Goal: Information Seeking & Learning: Learn about a topic

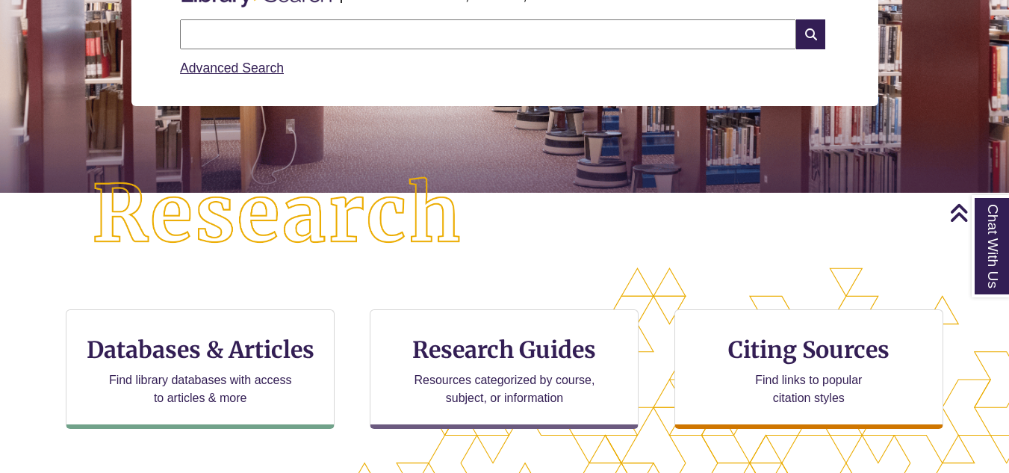
scroll to position [241, 0]
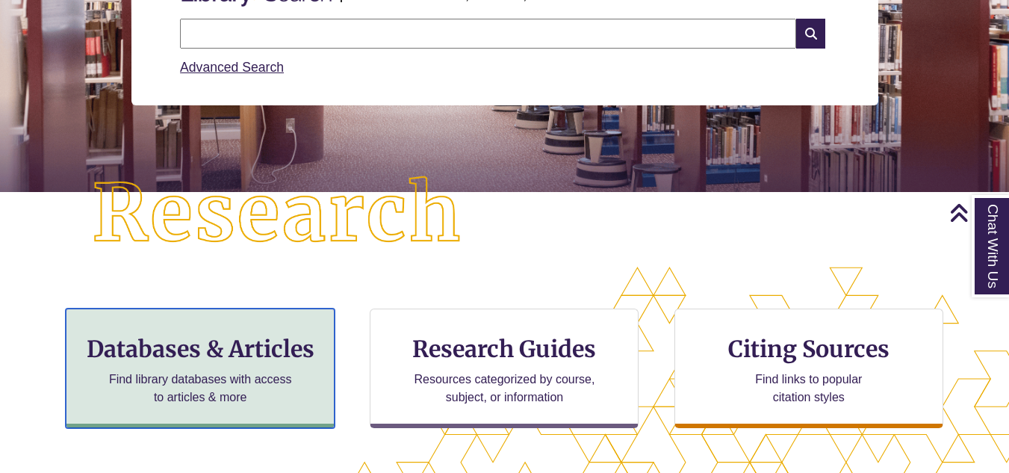
click at [290, 415] on div "Databases & Articles Find library databases with access to articles & more" at bounding box center [200, 369] width 269 height 120
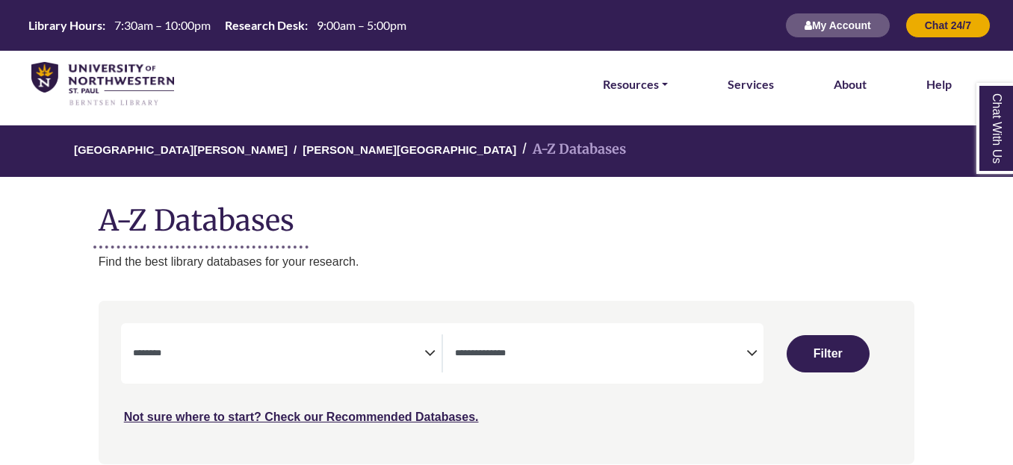
select select "Database Subject Filter"
select select "Database Types Filter"
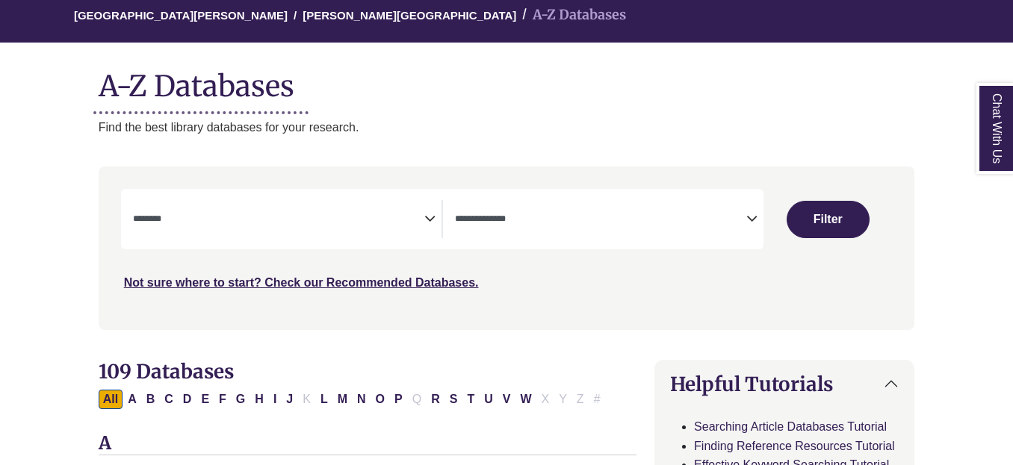
scroll to position [135, 0]
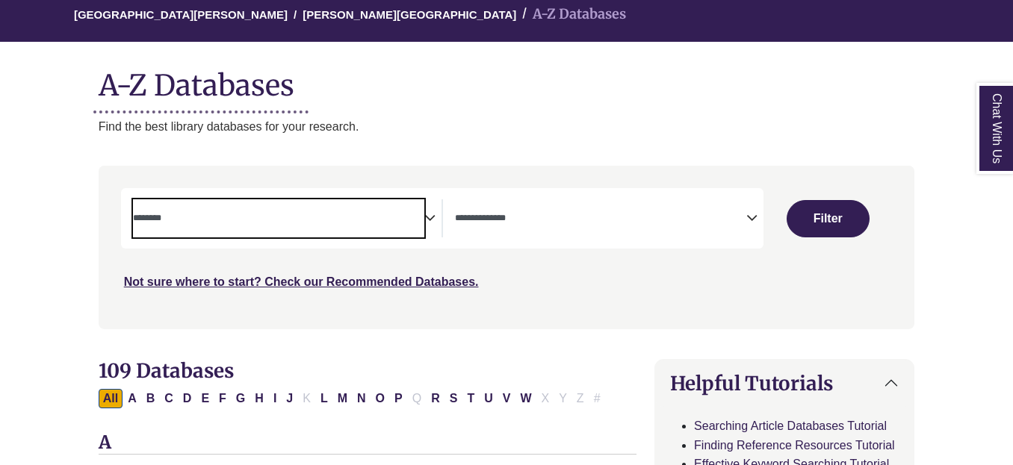
click at [417, 213] on span "Search filters" at bounding box center [278, 216] width 291 height 13
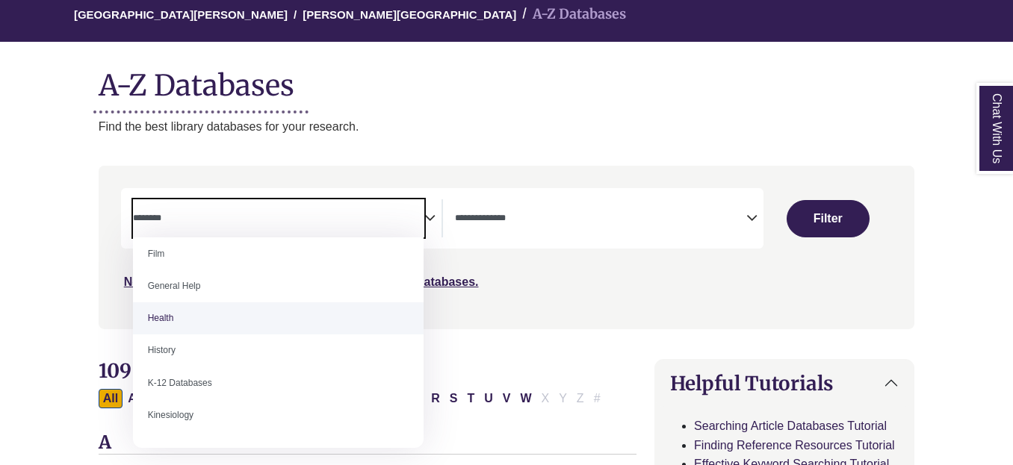
scroll to position [626, 0]
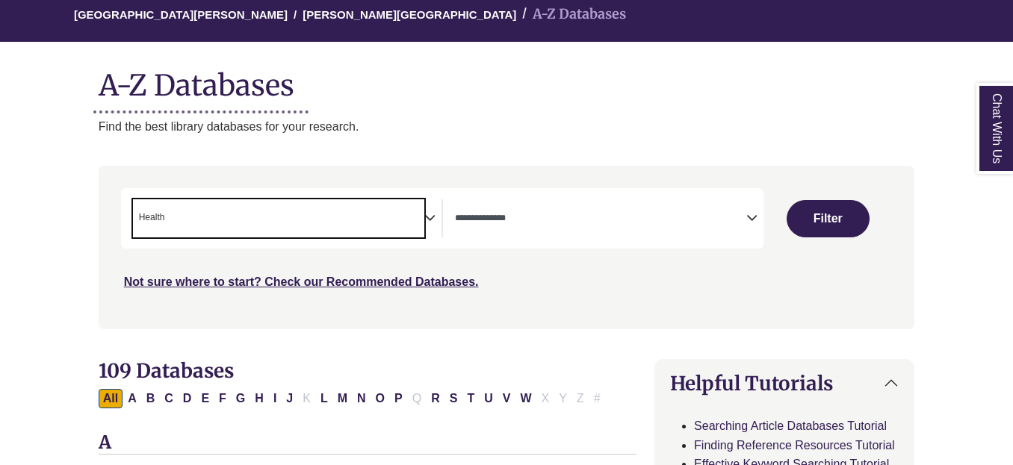
select select "*****"
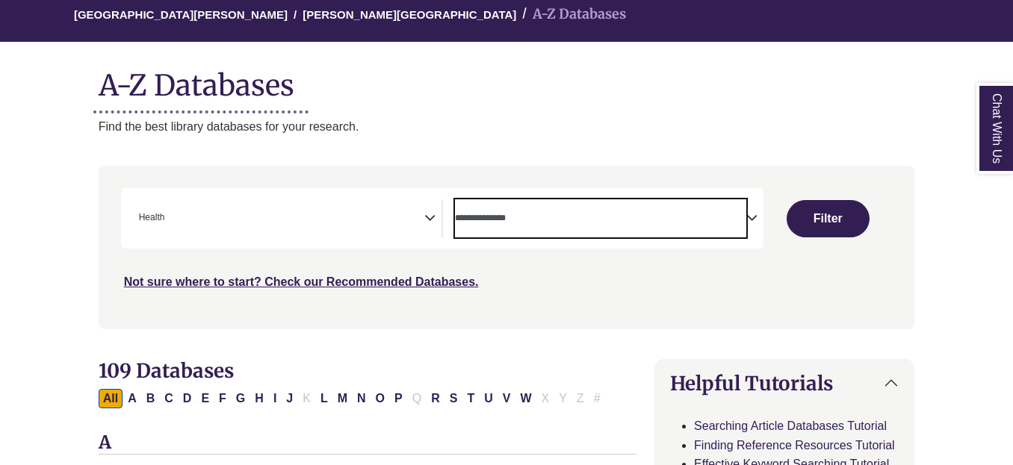
click at [545, 199] on span "Search filters" at bounding box center [600, 218] width 291 height 38
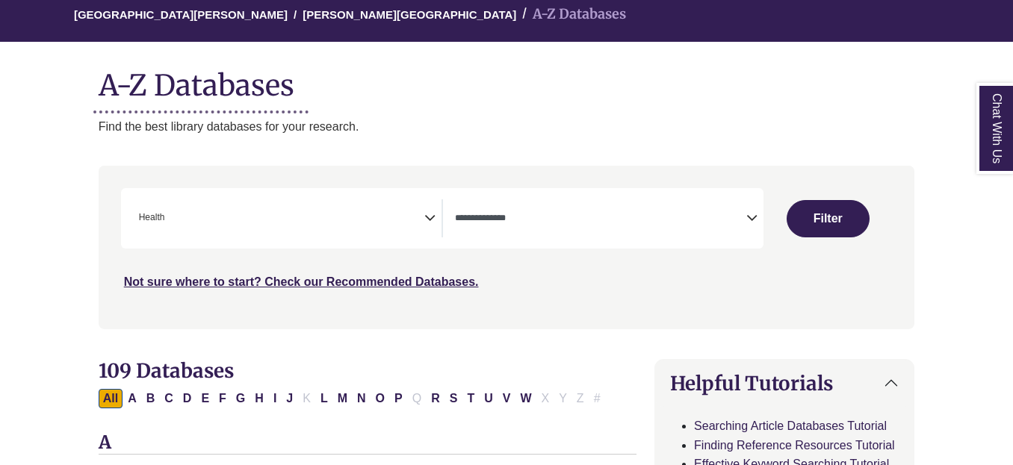
click at [369, 322] on div "Search filters" at bounding box center [507, 247] width 799 height 151
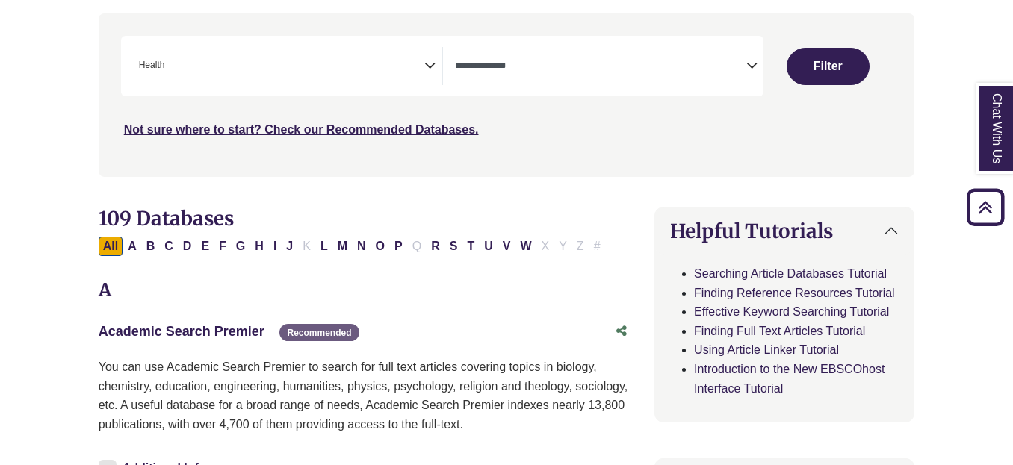
scroll to position [364, 0]
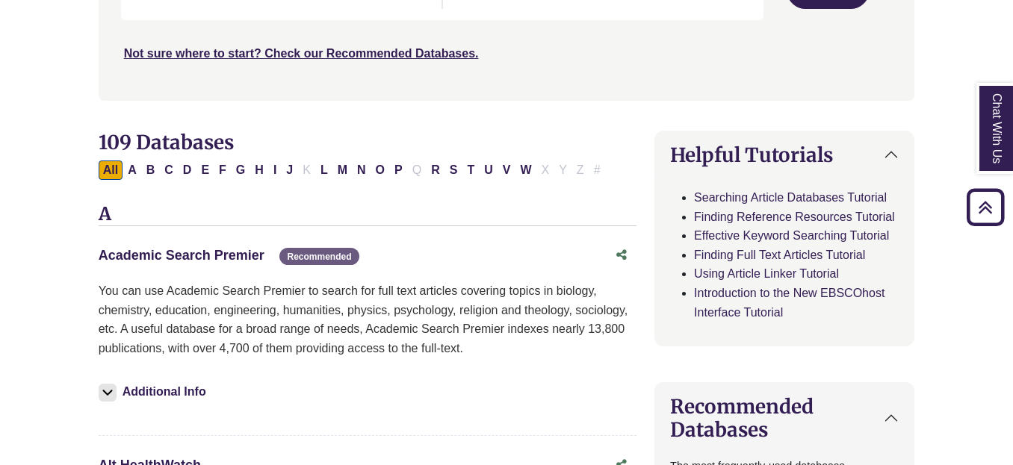
click at [241, 251] on link "Academic Search Premier This link opens in a new window" at bounding box center [182, 255] width 166 height 15
